Goal: Navigation & Orientation: Understand site structure

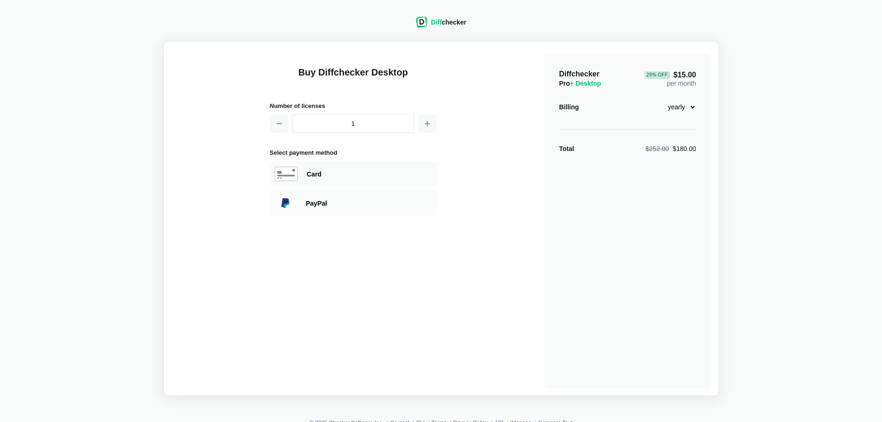
click at [455, 22] on div "Diff checker" at bounding box center [448, 22] width 35 height 9
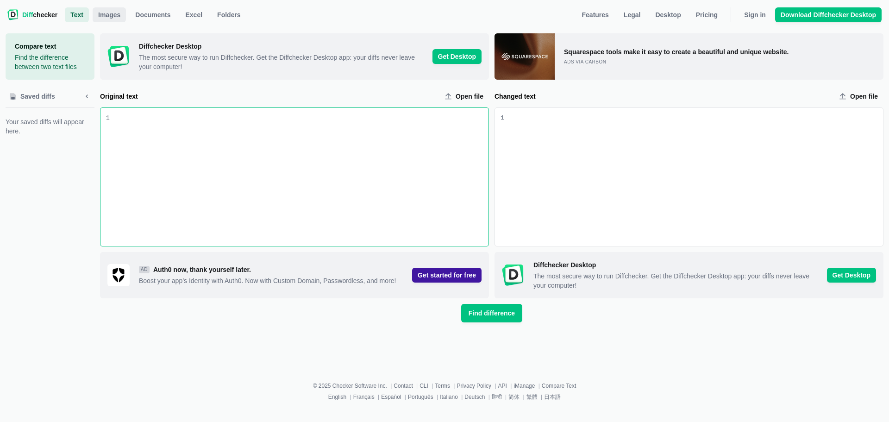
click at [111, 12] on span "Images" at bounding box center [109, 14] width 26 height 9
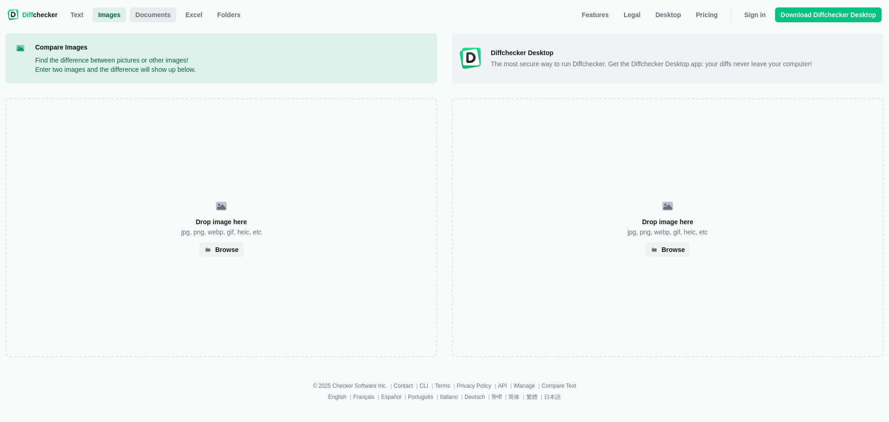
click at [135, 19] on span "Documents" at bounding box center [152, 14] width 39 height 9
